Goal: Complete application form: Complete application form

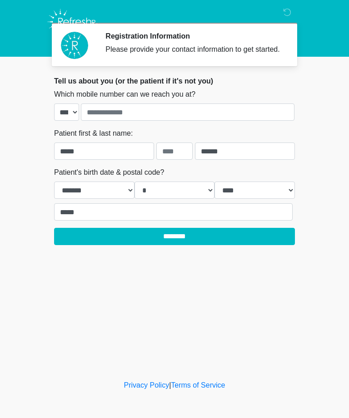
select select "*"
select select "****"
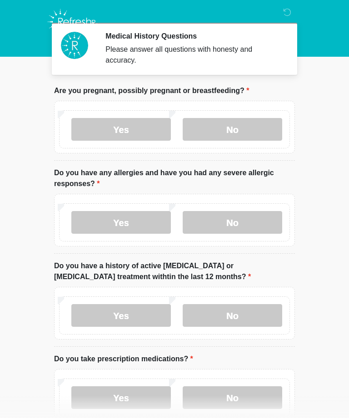
click at [254, 127] on label "No" at bounding box center [232, 129] width 99 height 23
click at [258, 223] on label "No" at bounding box center [232, 222] width 99 height 23
click at [144, 223] on label "Yes" at bounding box center [120, 222] width 99 height 23
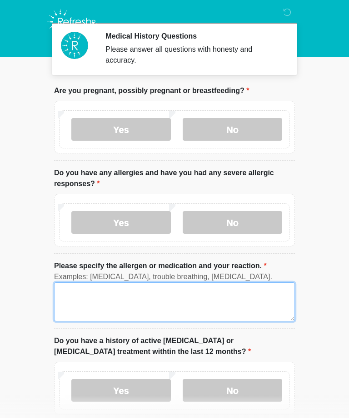
click at [154, 302] on textarea "Please specify the allergen or medication and your reaction." at bounding box center [174, 301] width 241 height 39
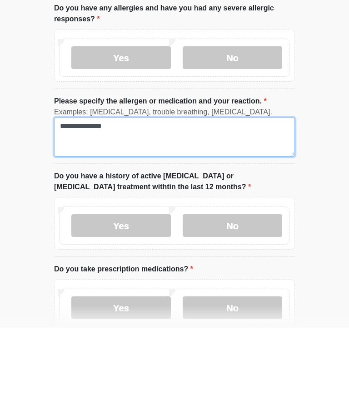
scroll to position [77, 0]
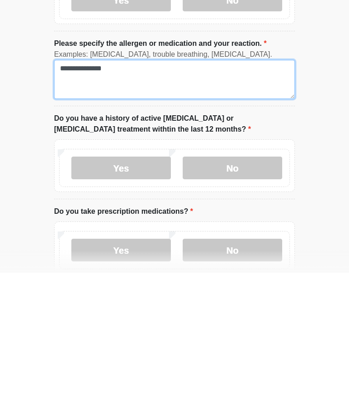
type textarea "**********"
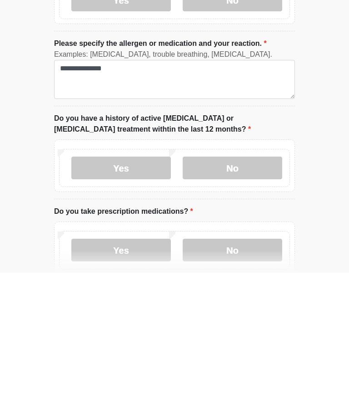
click at [258, 302] on label "No" at bounding box center [232, 313] width 99 height 23
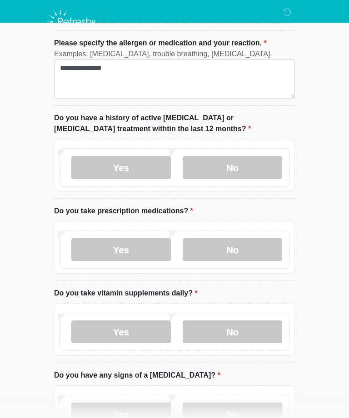
click at [150, 246] on label "Yes" at bounding box center [120, 249] width 99 height 23
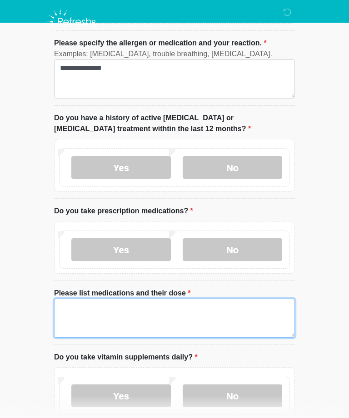
click at [177, 314] on textarea "Please list medications and their dose" at bounding box center [174, 318] width 241 height 39
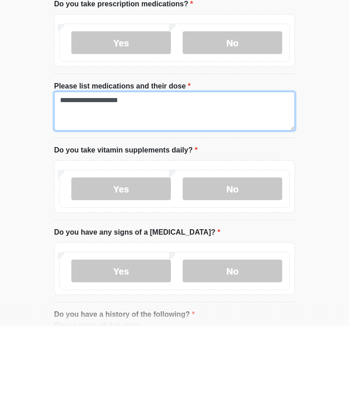
scroll to position [338, 0]
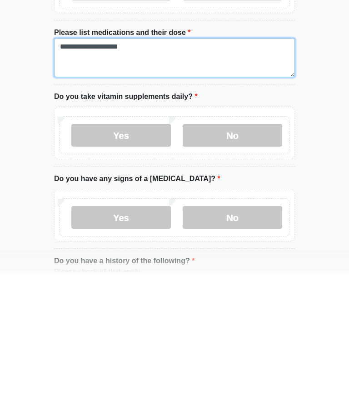
type textarea "**********"
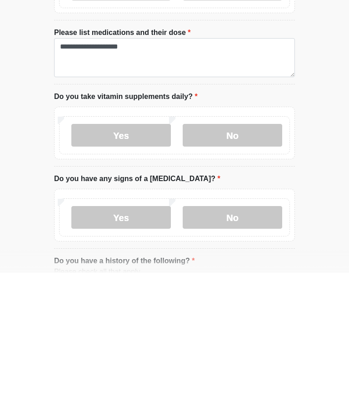
click at [144, 269] on label "Yes" at bounding box center [120, 280] width 99 height 23
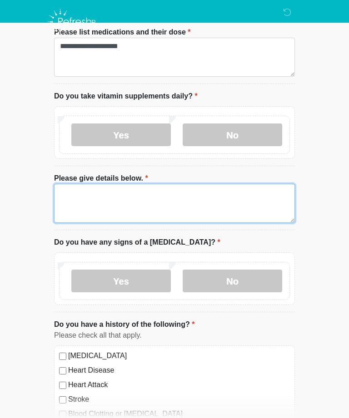
click at [179, 194] on textarea "Please give details below." at bounding box center [174, 203] width 241 height 39
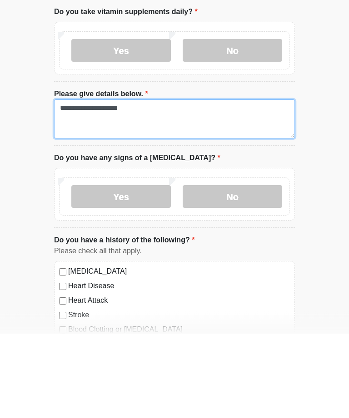
type textarea "**********"
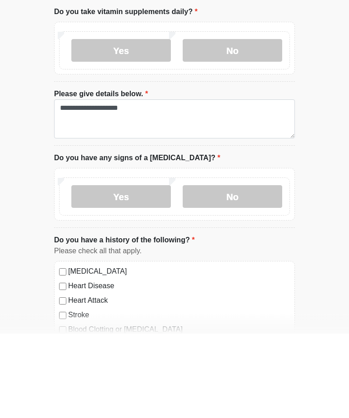
click at [253, 270] on label "No" at bounding box center [232, 281] width 99 height 23
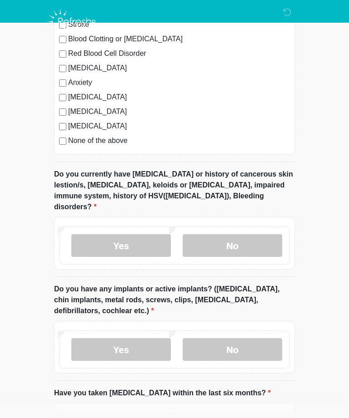
scroll to position [859, 0]
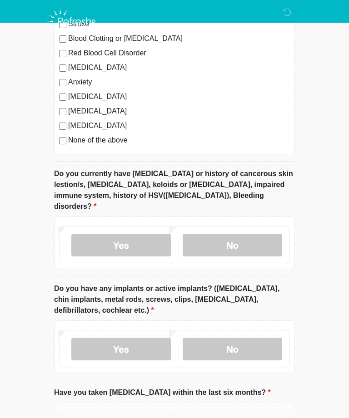
click at [258, 234] on label "No" at bounding box center [232, 245] width 99 height 23
click at [262, 338] on label "No" at bounding box center [232, 349] width 99 height 23
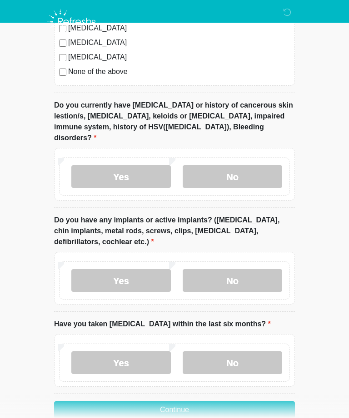
scroll to position [935, 0]
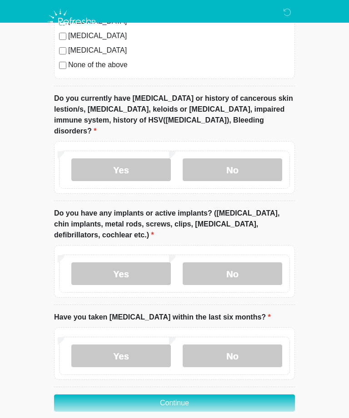
click at [250, 345] on label "No" at bounding box center [232, 356] width 99 height 23
click at [252, 395] on button "Continue" at bounding box center [174, 403] width 241 height 17
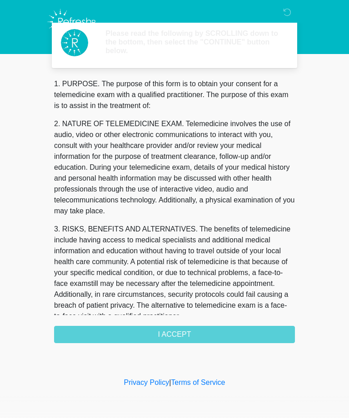
scroll to position [0, 0]
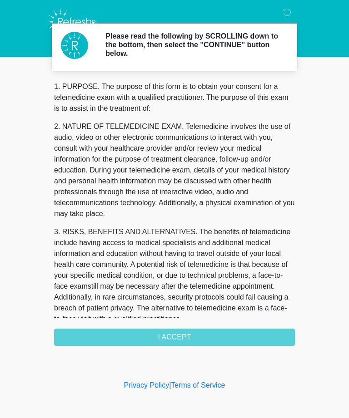
click at [210, 337] on div "1. PURPOSE. The purpose of this form is to obtain your consent for a telemedici…" at bounding box center [174, 213] width 241 height 265
click at [198, 337] on div "1. PURPOSE. The purpose of this form is to obtain your consent for a telemedici…" at bounding box center [174, 213] width 241 height 265
click at [186, 337] on div "1. PURPOSE. The purpose of this form is to obtain your consent for a telemedici…" at bounding box center [174, 213] width 241 height 265
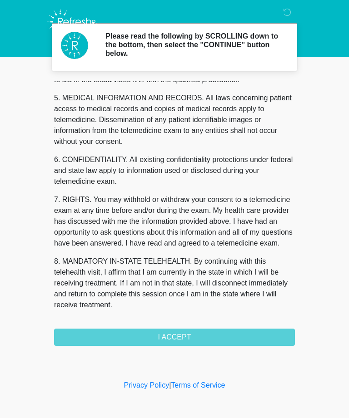
scroll to position [290, 0]
click at [196, 339] on button "I ACCEPT" at bounding box center [174, 337] width 241 height 17
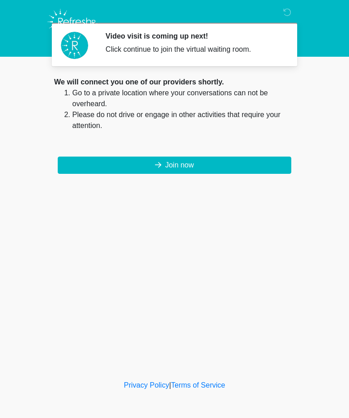
click at [198, 163] on button "Join now" at bounding box center [174, 165] width 233 height 17
